Goal: Information Seeking & Learning: Compare options

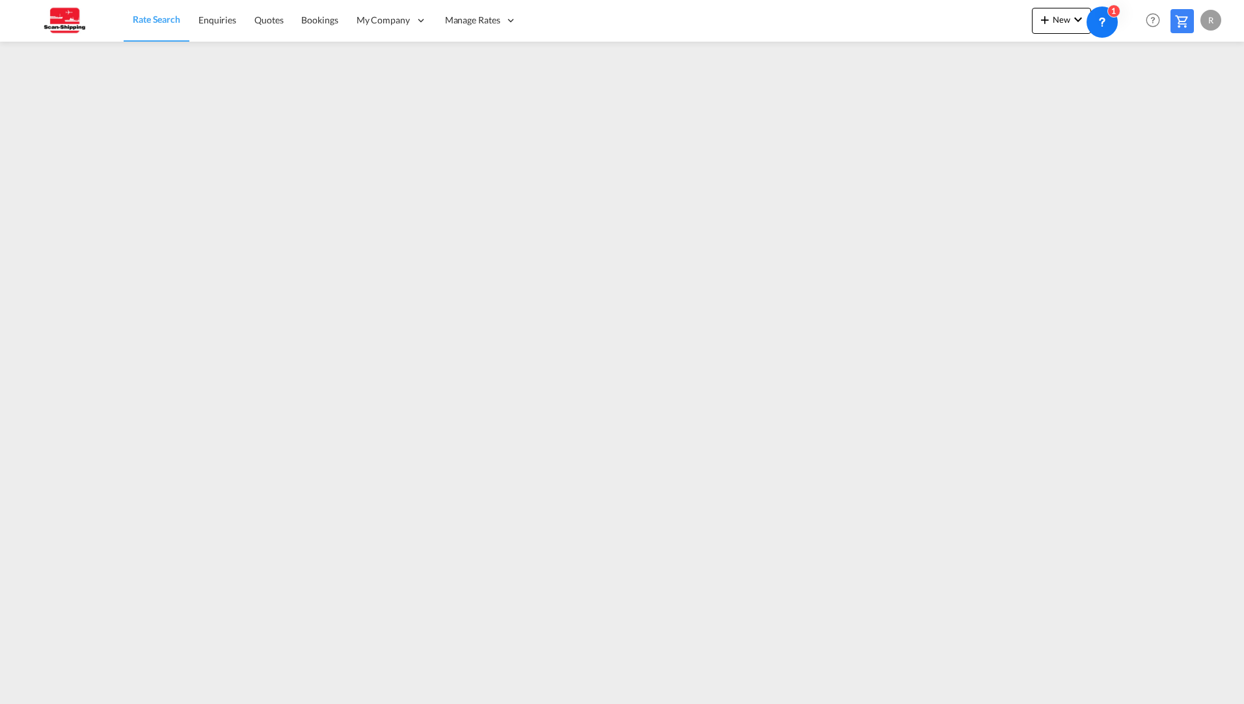
click at [178, 19] on span "Rate Search" at bounding box center [156, 19] width 47 height 11
click at [473, 62] on span "My Rate Files" at bounding box center [472, 62] width 53 height 11
